Goal: Navigation & Orientation: Find specific page/section

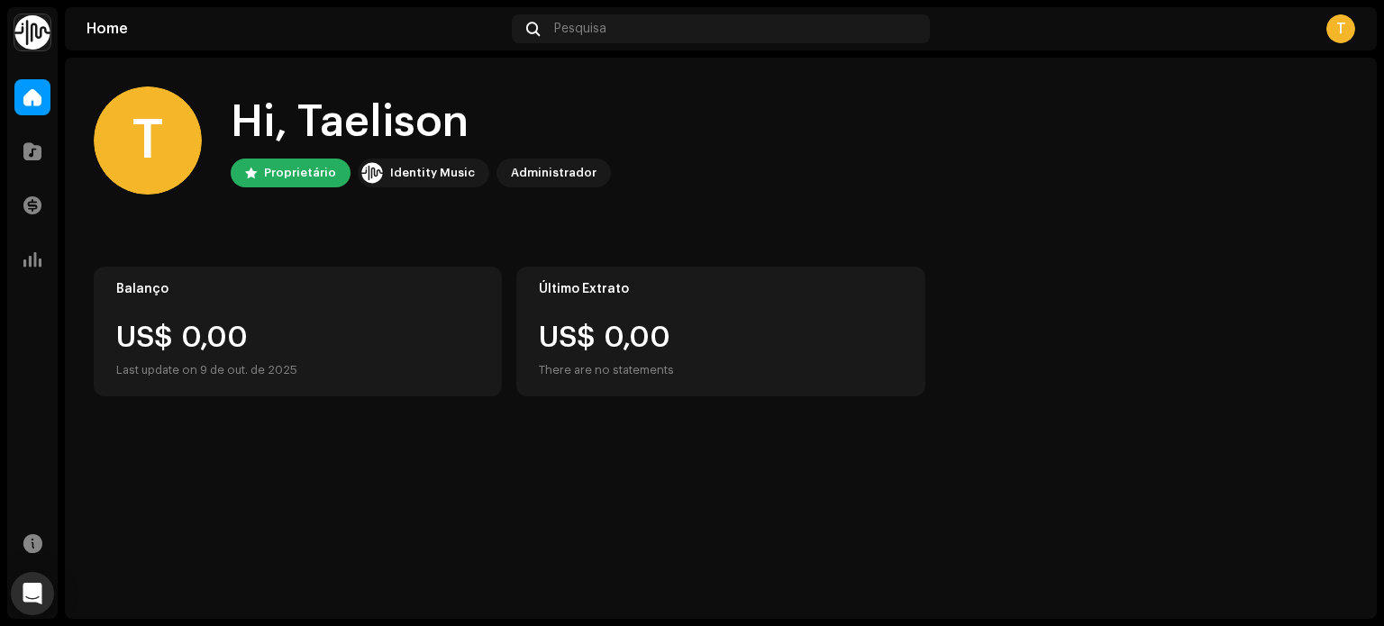
click at [1344, 32] on div "T" at bounding box center [1340, 28] width 29 height 29
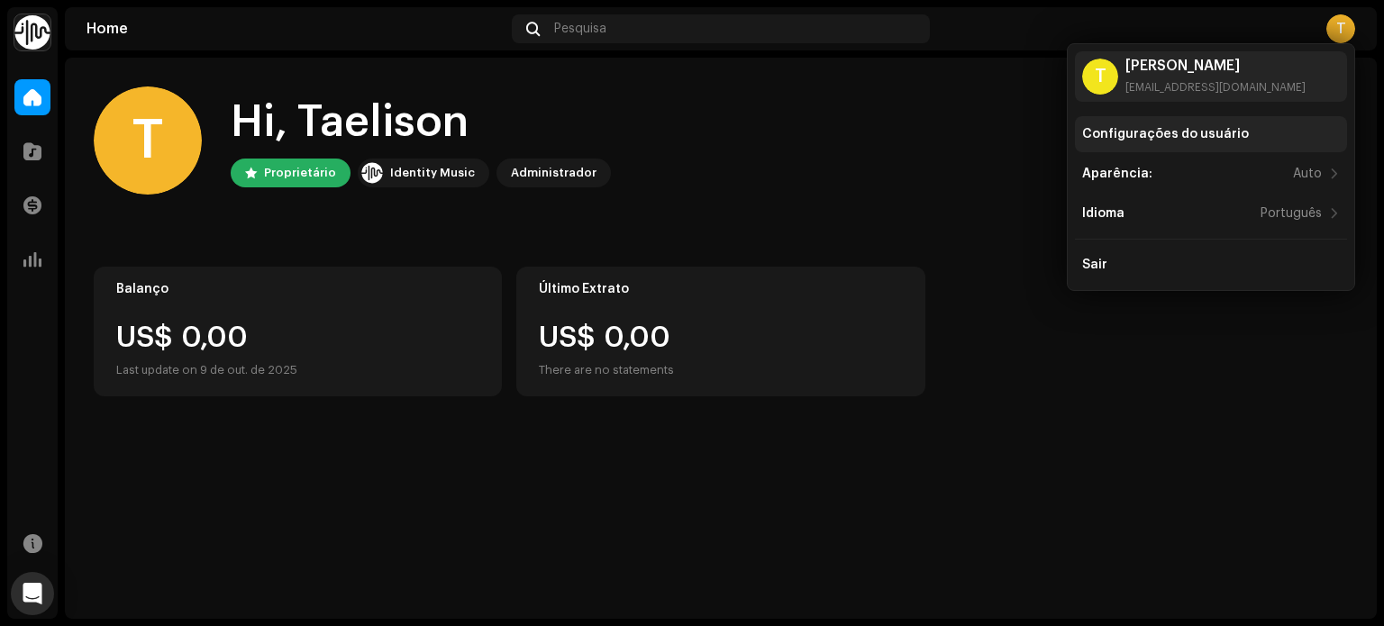
click at [1213, 131] on div "Configurações do usuário" at bounding box center [1165, 134] width 167 height 14
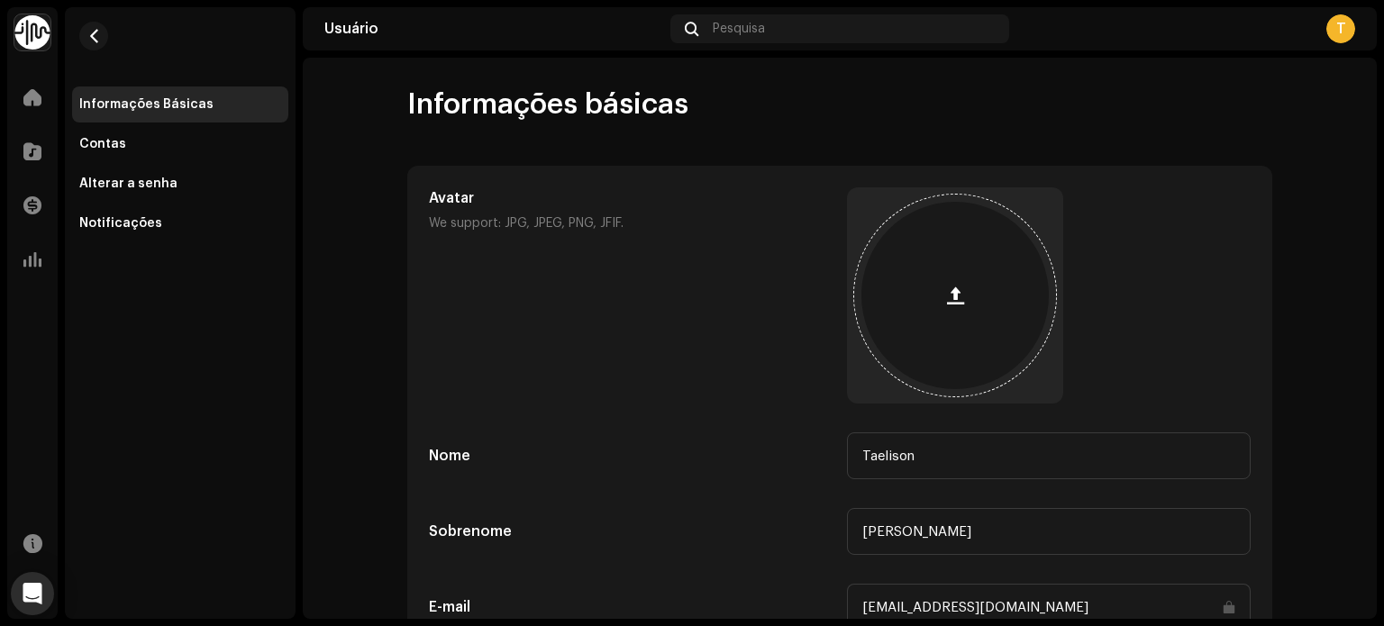
click at [954, 282] on button "button" at bounding box center [955, 295] width 43 height 43
click at [962, 358] on div at bounding box center [954, 295] width 187 height 187
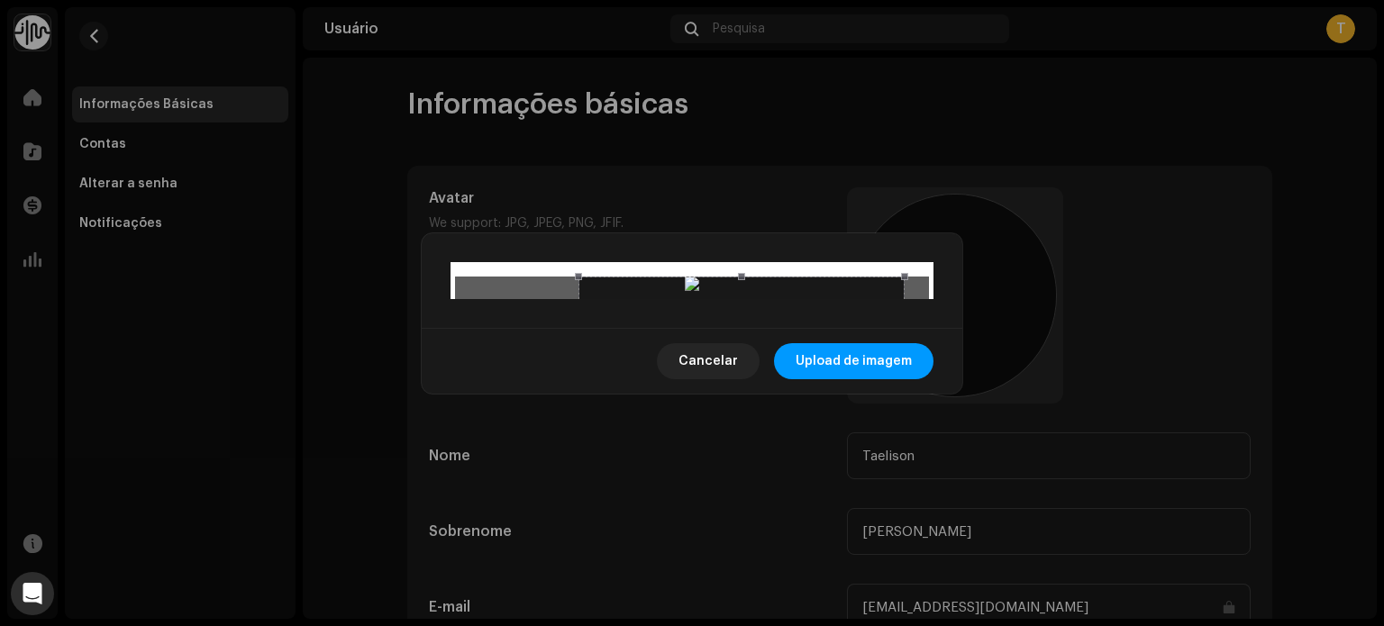
drag, startPoint x: 775, startPoint y: 385, endPoint x: 825, endPoint y: 389, distance: 50.7
click at [825, 389] on div at bounding box center [742, 440] width 326 height 326
drag, startPoint x: 839, startPoint y: 334, endPoint x: 823, endPoint y: 340, distance: 17.1
click at [823, 340] on div at bounding box center [735, 440] width 326 height 326
click at [844, 379] on span "Upload de imagem" at bounding box center [854, 361] width 116 height 36
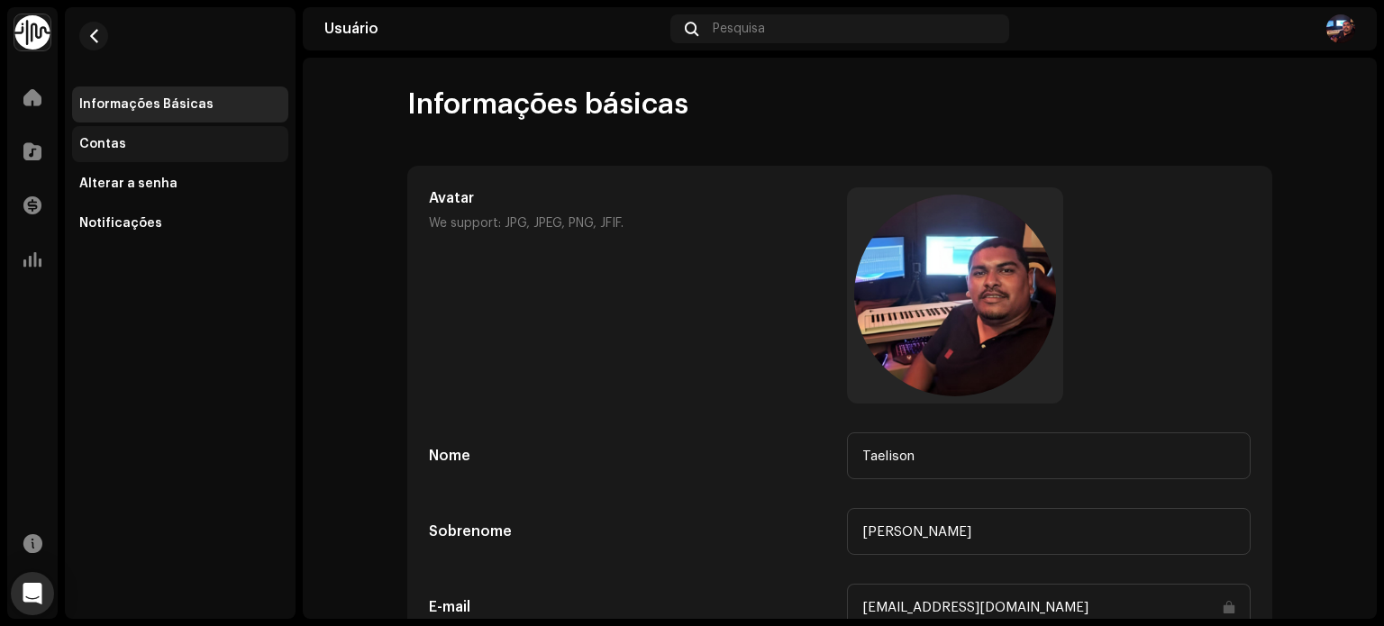
click at [223, 127] on div "Contas" at bounding box center [180, 144] width 216 height 36
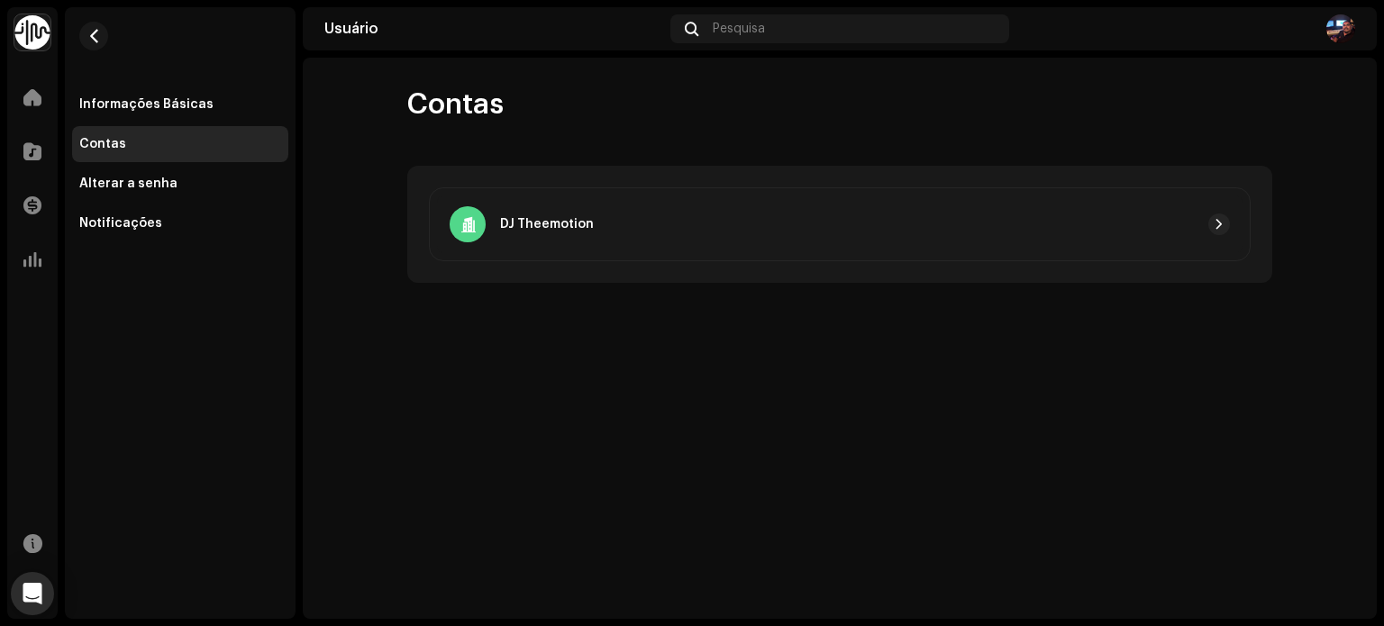
click at [1199, 254] on div "DJ Theemotion" at bounding box center [840, 224] width 822 height 74
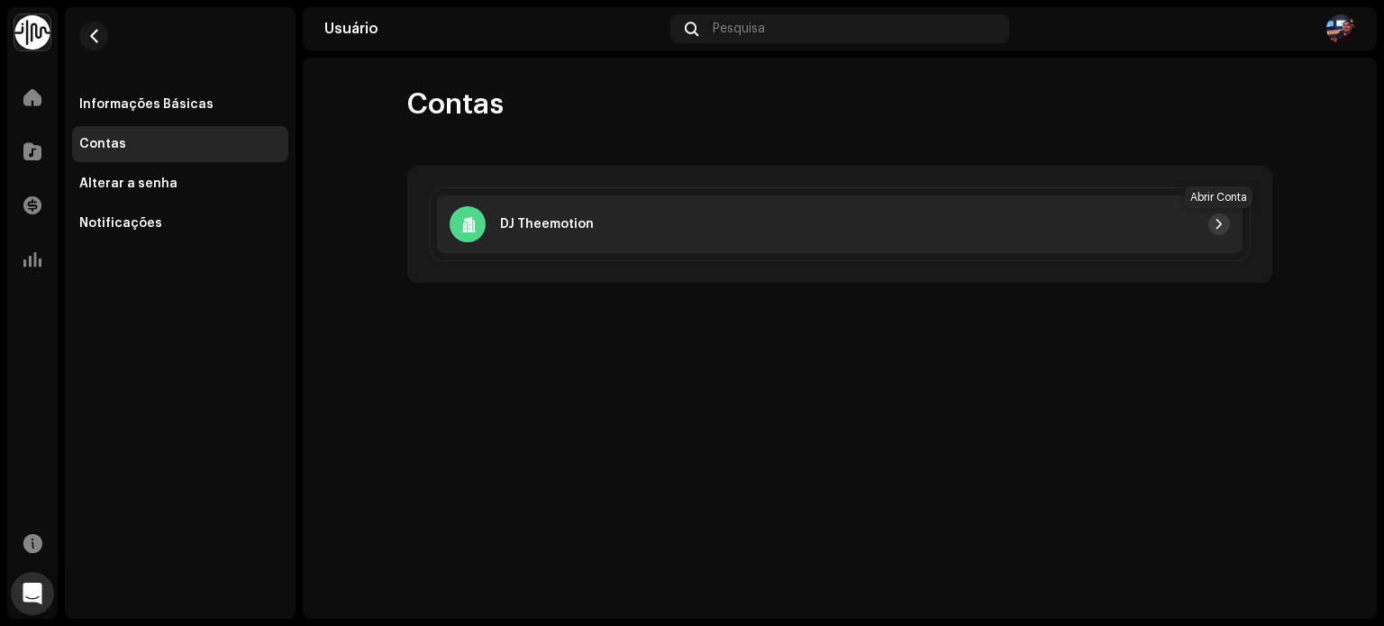
click at [1214, 233] on button "button" at bounding box center [1219, 225] width 22 height 22
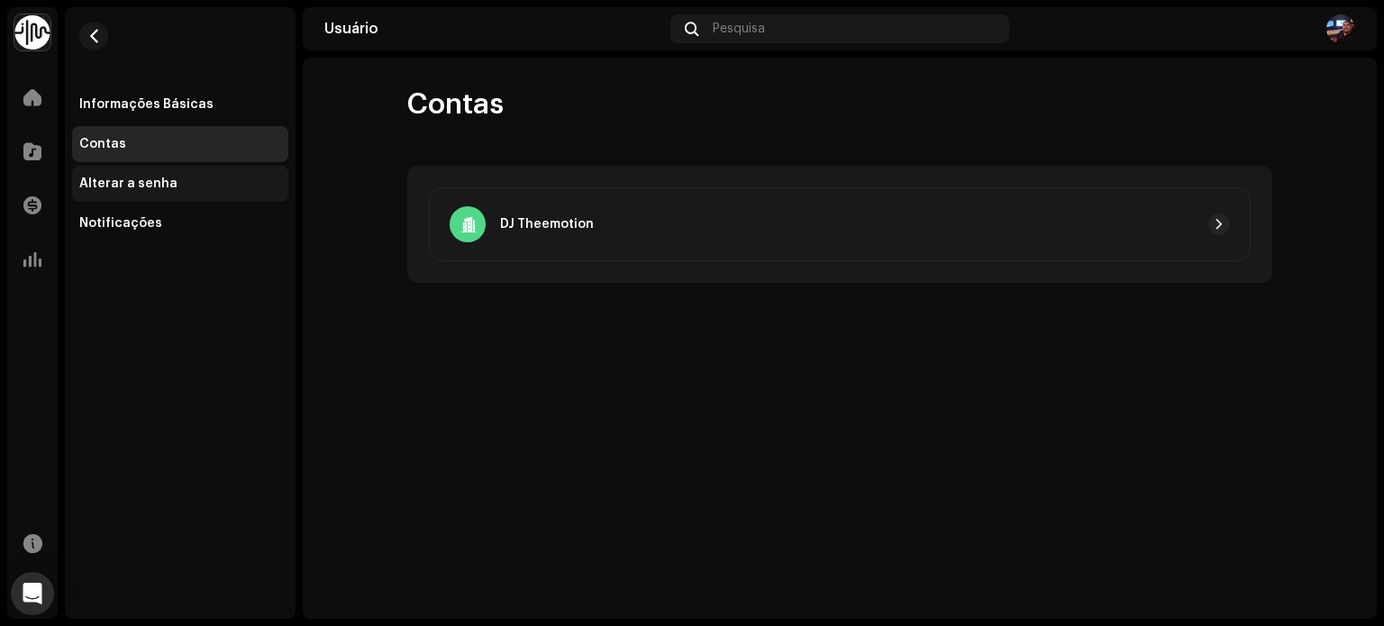
click at [134, 184] on div "Alterar a senha" at bounding box center [128, 184] width 98 height 14
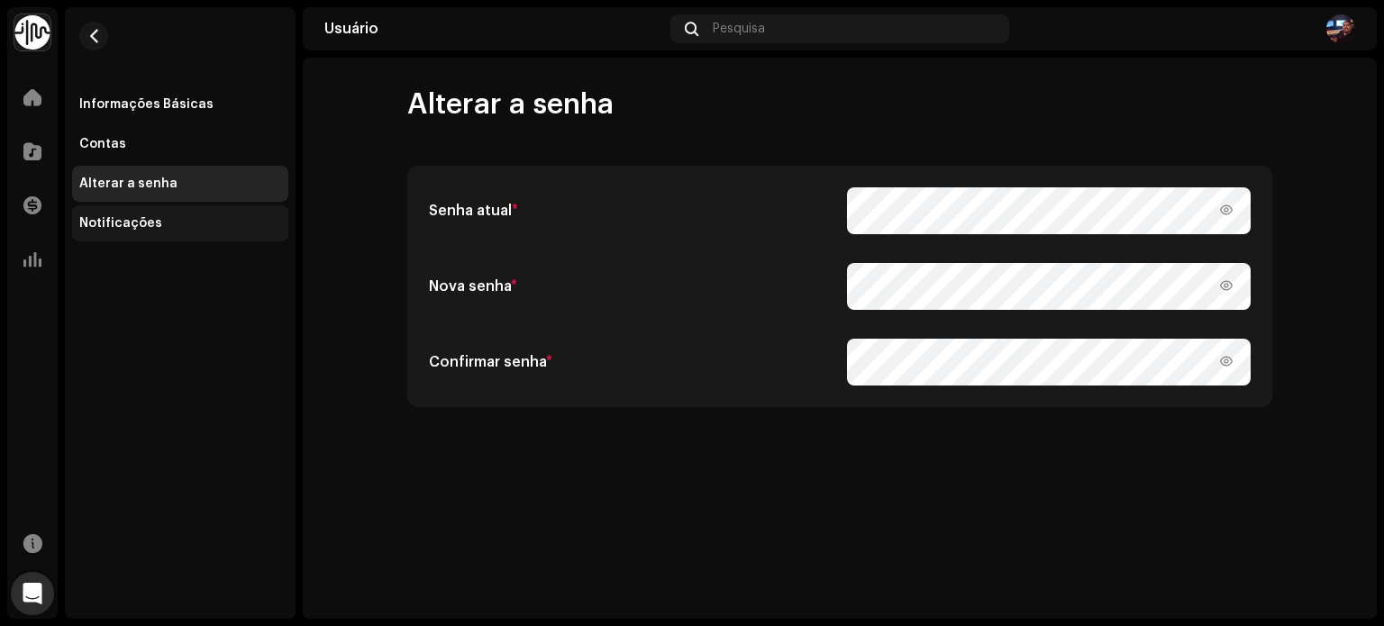
click at [141, 211] on div "Notificações" at bounding box center [180, 223] width 216 height 36
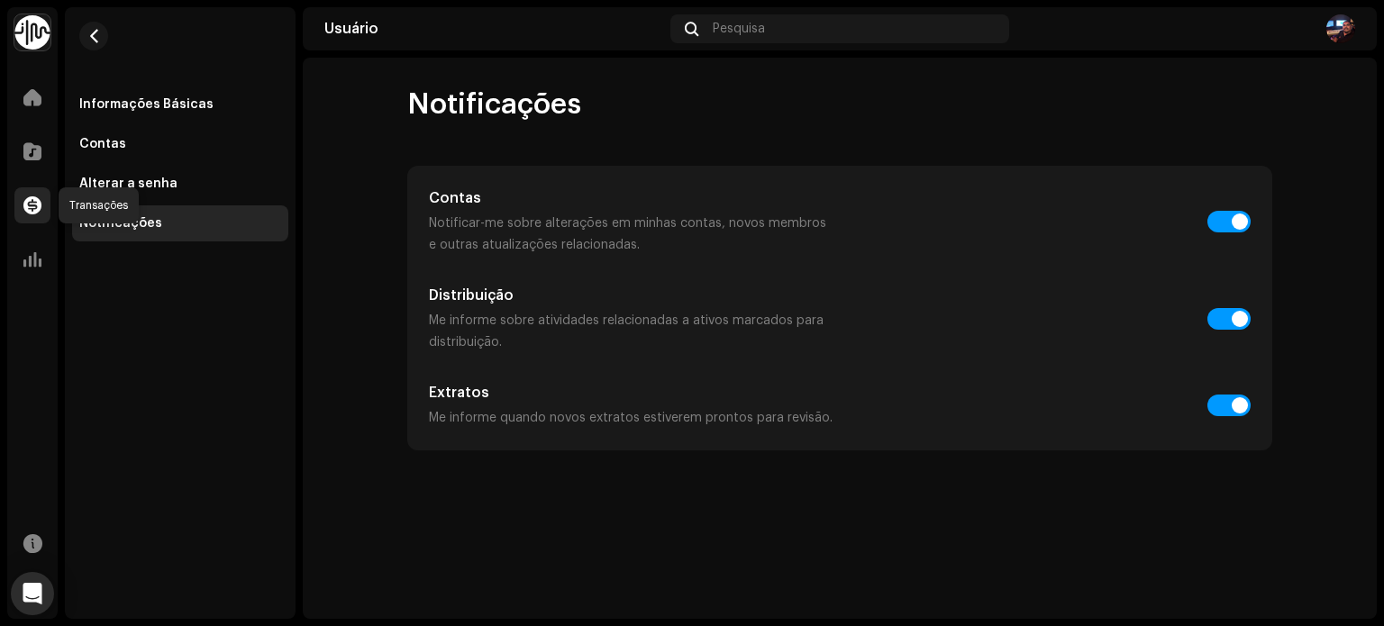
click at [38, 205] on span at bounding box center [32, 205] width 18 height 14
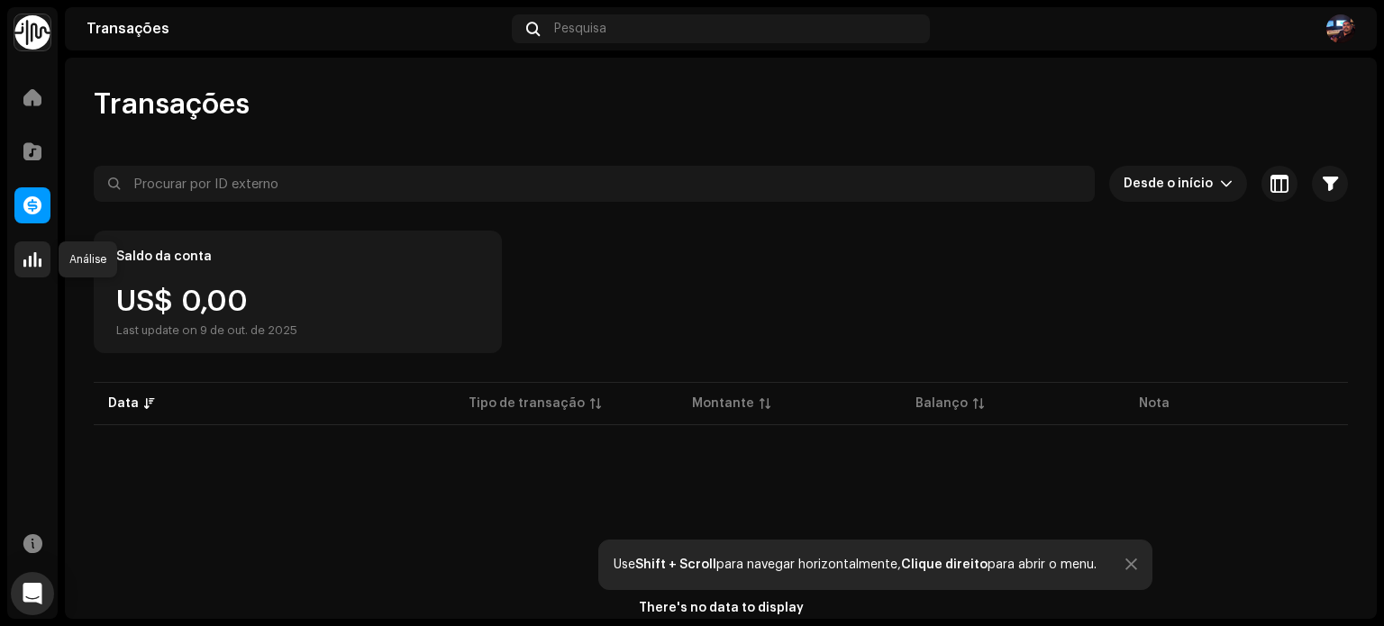
click at [29, 252] on span at bounding box center [32, 259] width 18 height 14
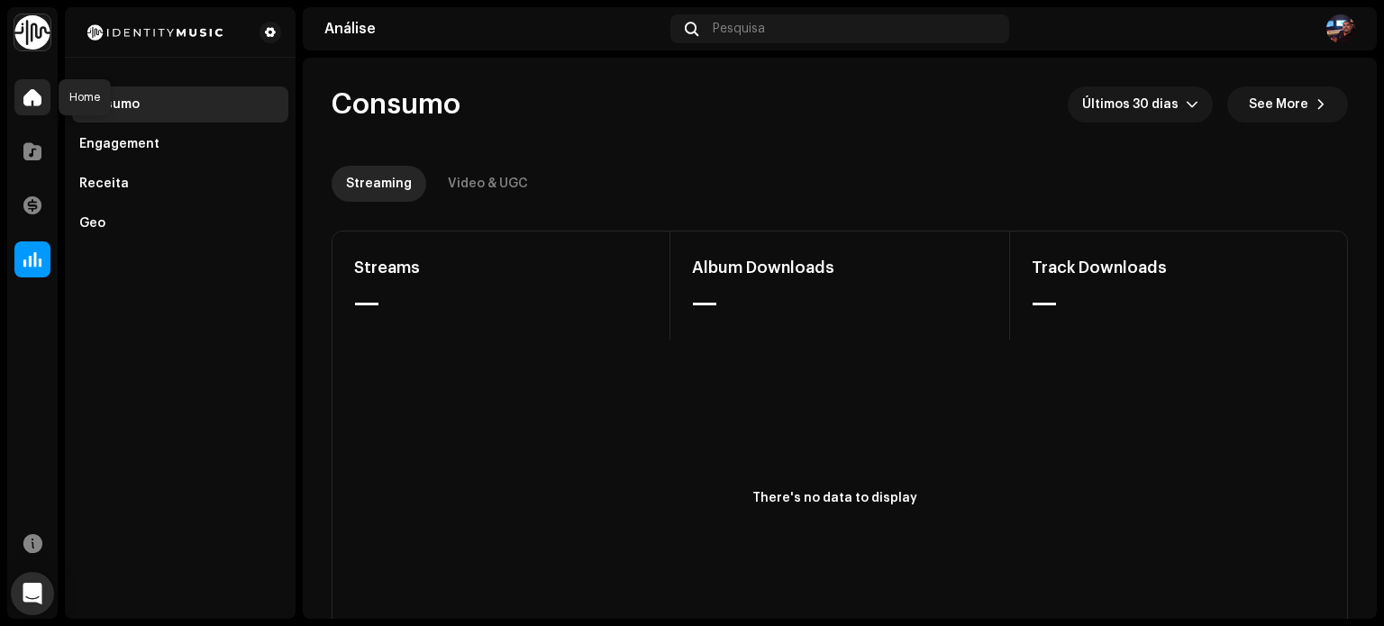
click at [21, 100] on div at bounding box center [32, 97] width 36 height 36
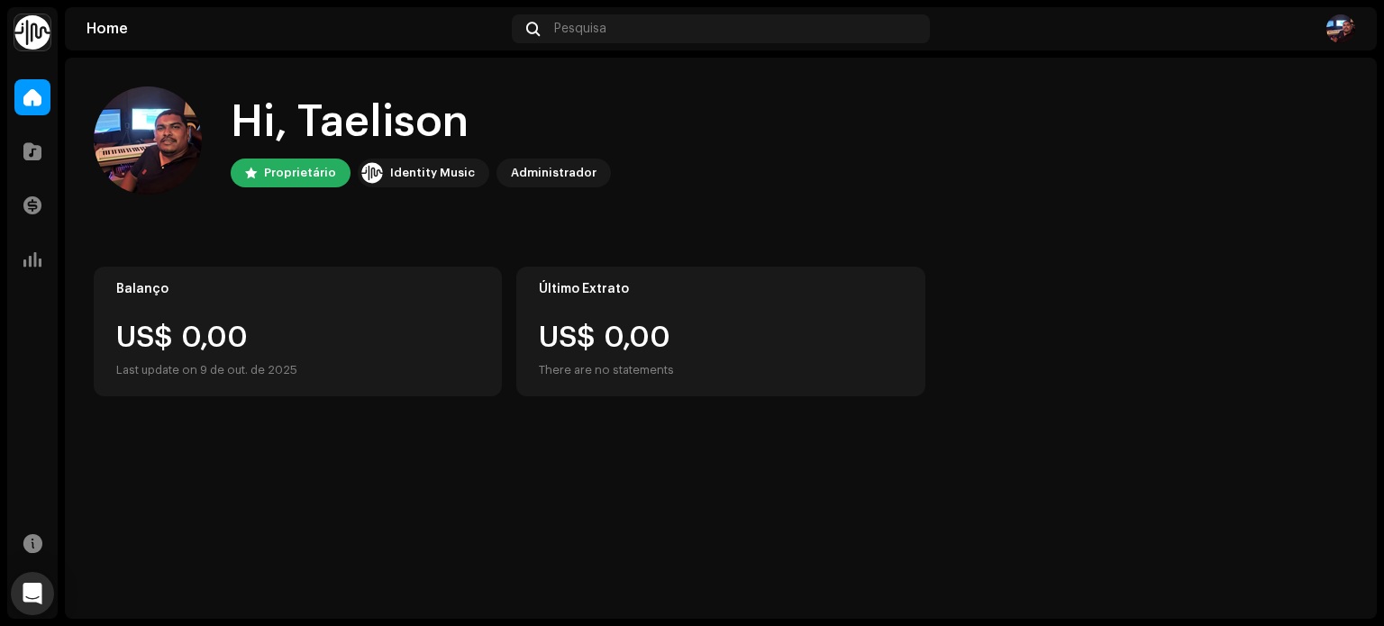
click at [18, 23] on img at bounding box center [32, 32] width 36 height 36
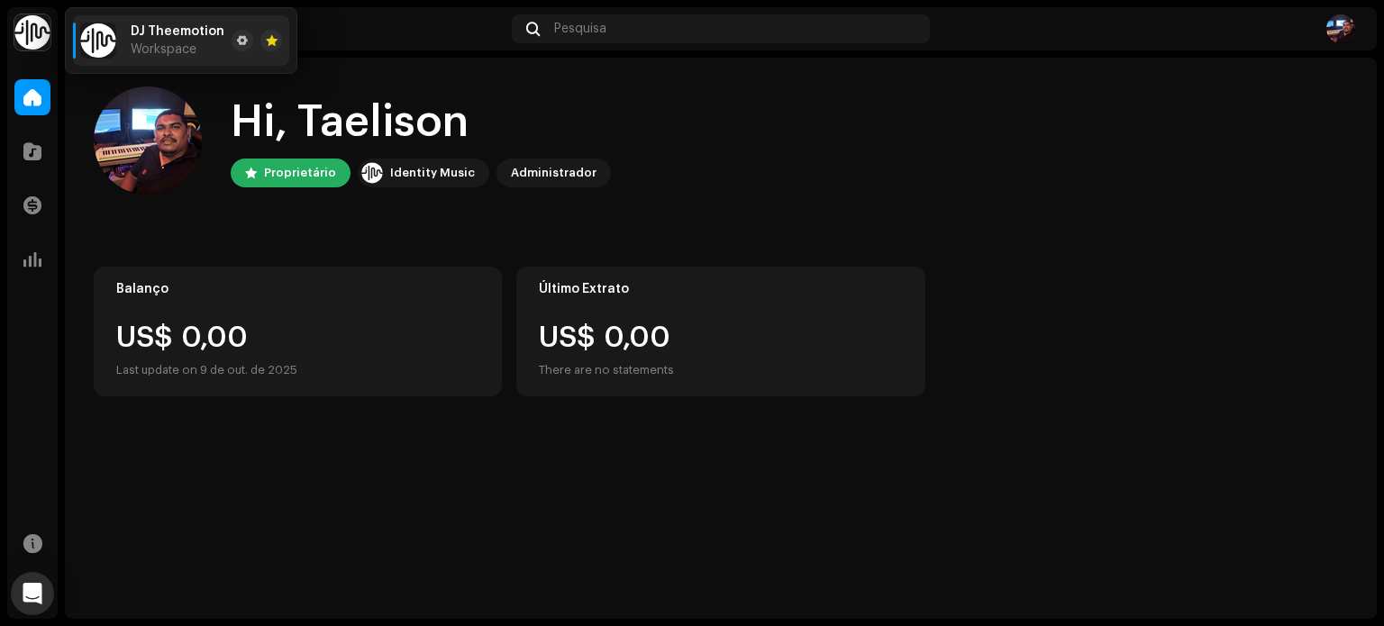
click at [1075, 226] on div "Hi, Taelison Proprietário Identity Music Administrador Balanço US$ 0,00 Last up…" at bounding box center [721, 242] width 1254 height 368
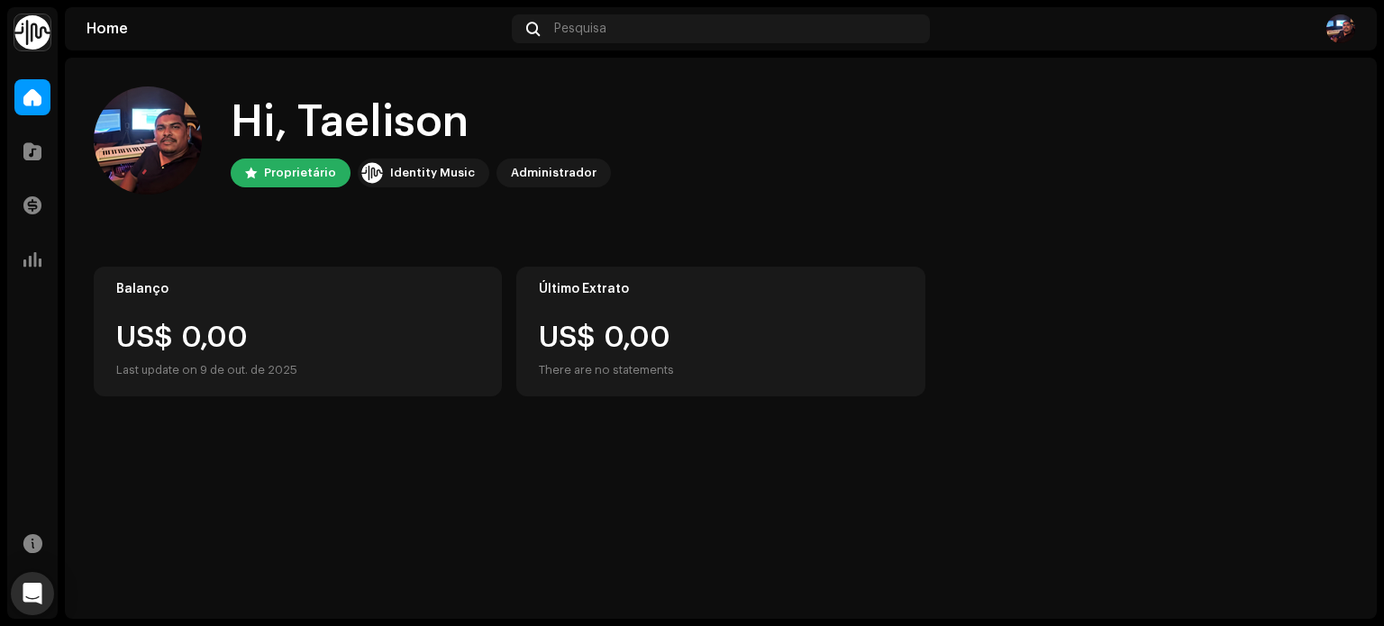
click at [411, 169] on div "Identity Music" at bounding box center [432, 173] width 85 height 22
click at [532, 169] on div "Administrador" at bounding box center [554, 173] width 86 height 22
click at [20, 538] on div at bounding box center [32, 543] width 36 height 36
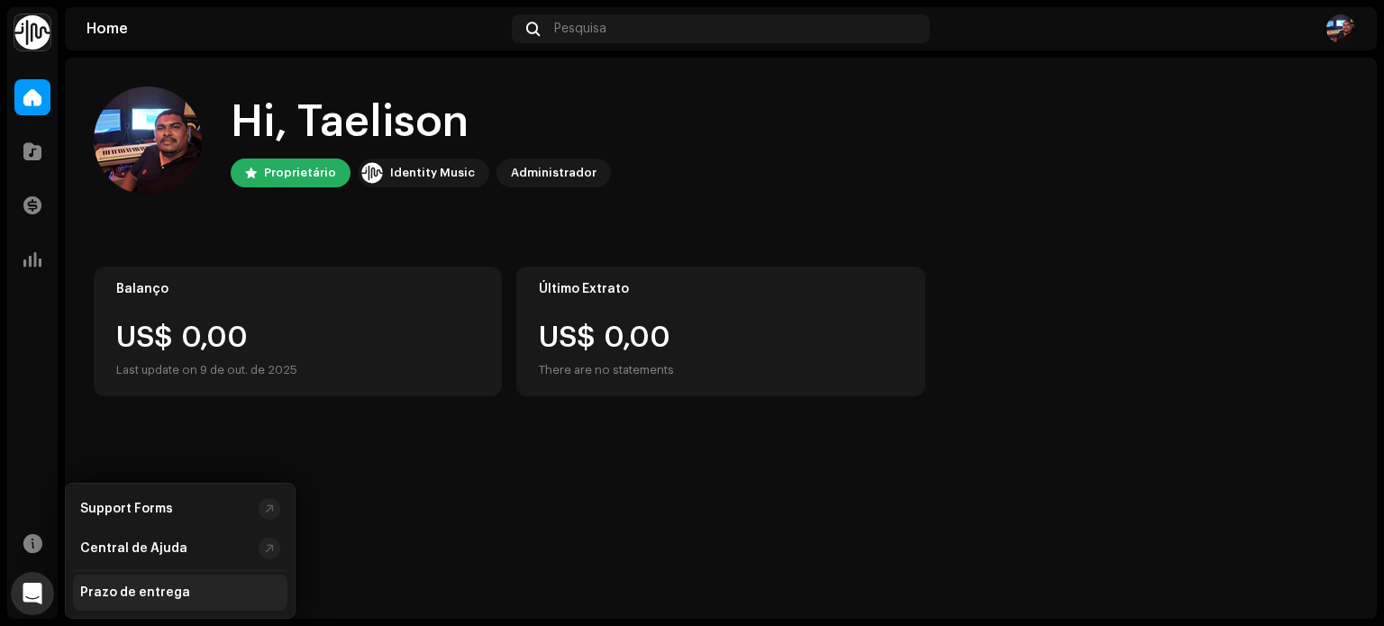
click at [169, 601] on div "Prazo de entrega" at bounding box center [180, 593] width 214 height 36
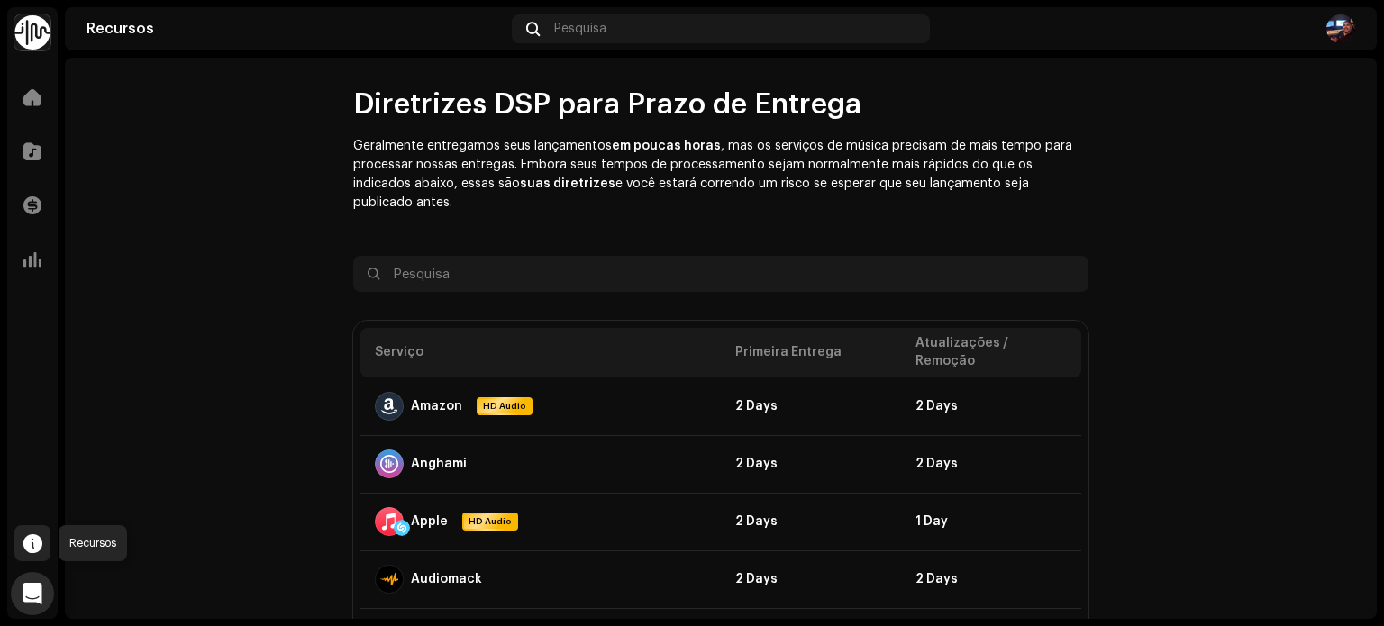
click at [32, 546] on span at bounding box center [32, 543] width 19 height 14
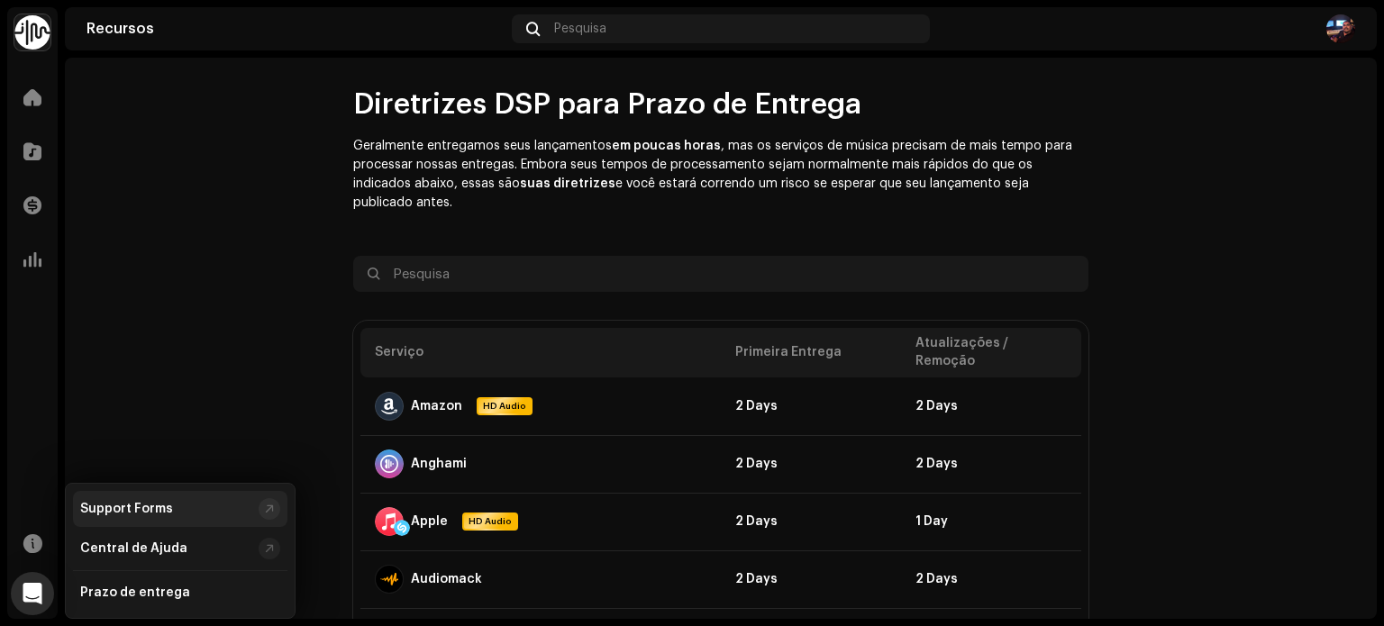
click at [130, 502] on div "Support Forms" at bounding box center [126, 509] width 93 height 14
click at [22, 533] on div at bounding box center [32, 543] width 36 height 36
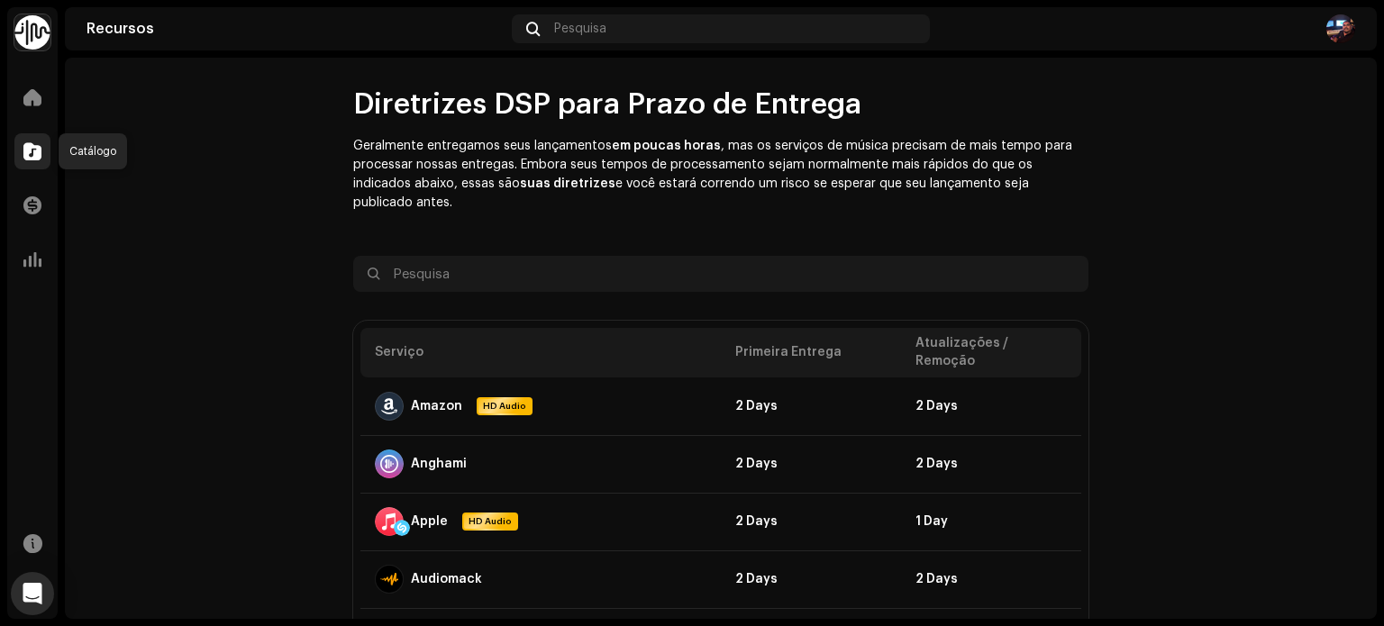
click at [36, 159] on span at bounding box center [32, 151] width 18 height 14
